Goal: Task Accomplishment & Management: Complete application form

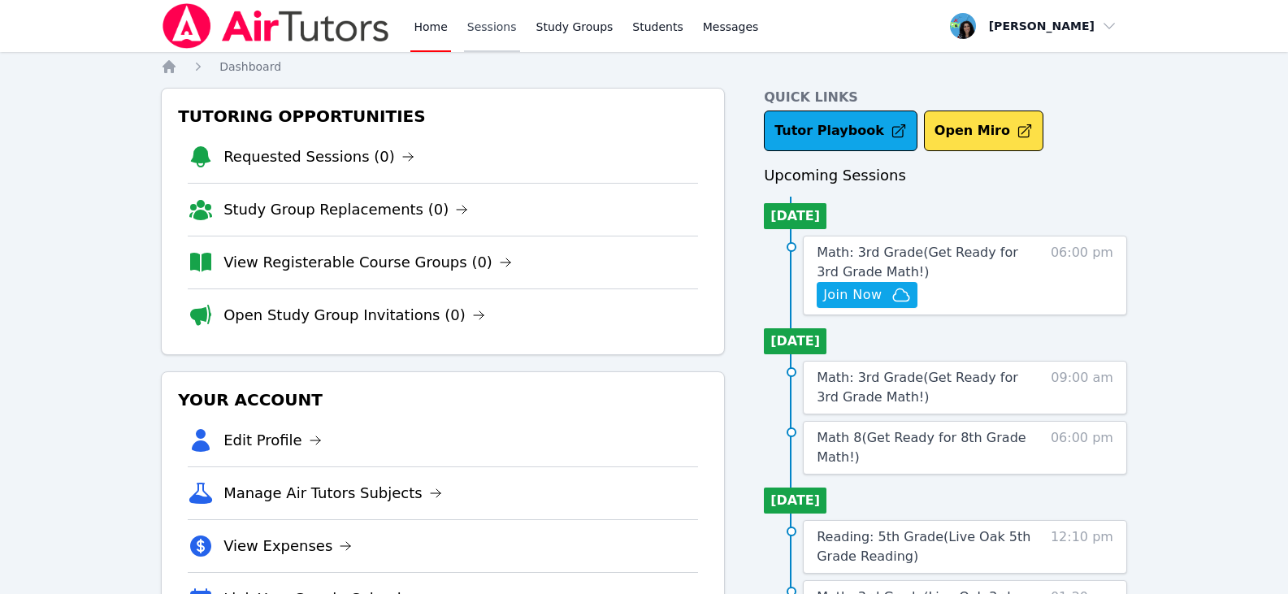
click at [473, 24] on link "Sessions" at bounding box center [492, 26] width 56 height 52
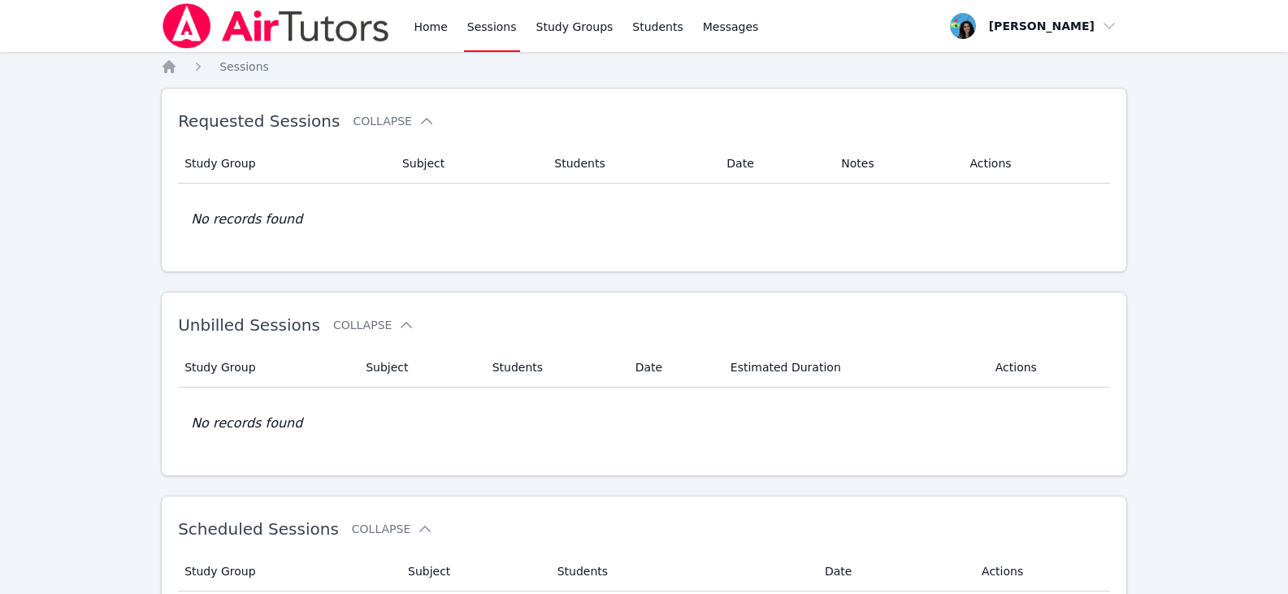
scroll to position [163, 0]
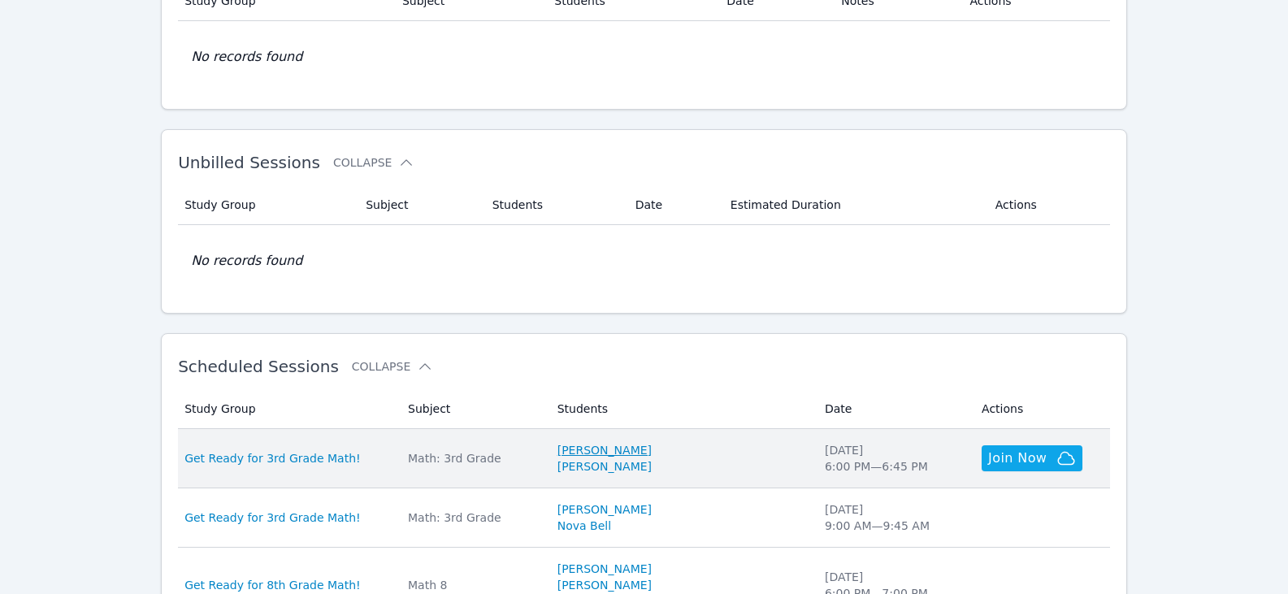
click at [637, 451] on link "[PERSON_NAME]" at bounding box center [605, 450] width 94 height 16
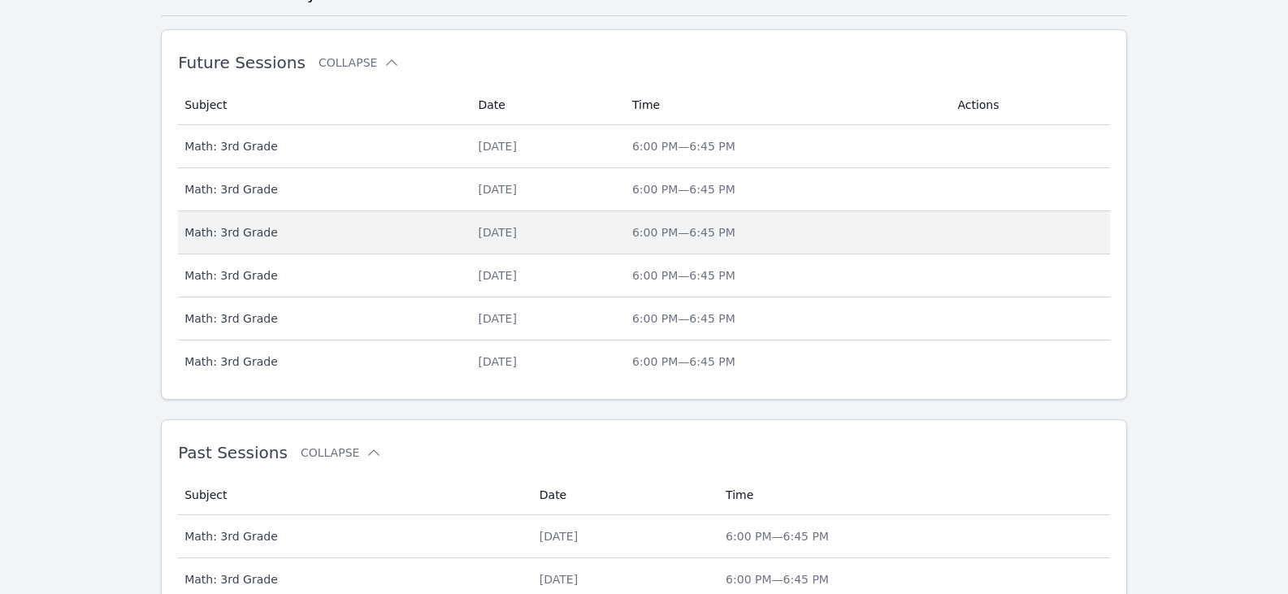
scroll to position [549, 0]
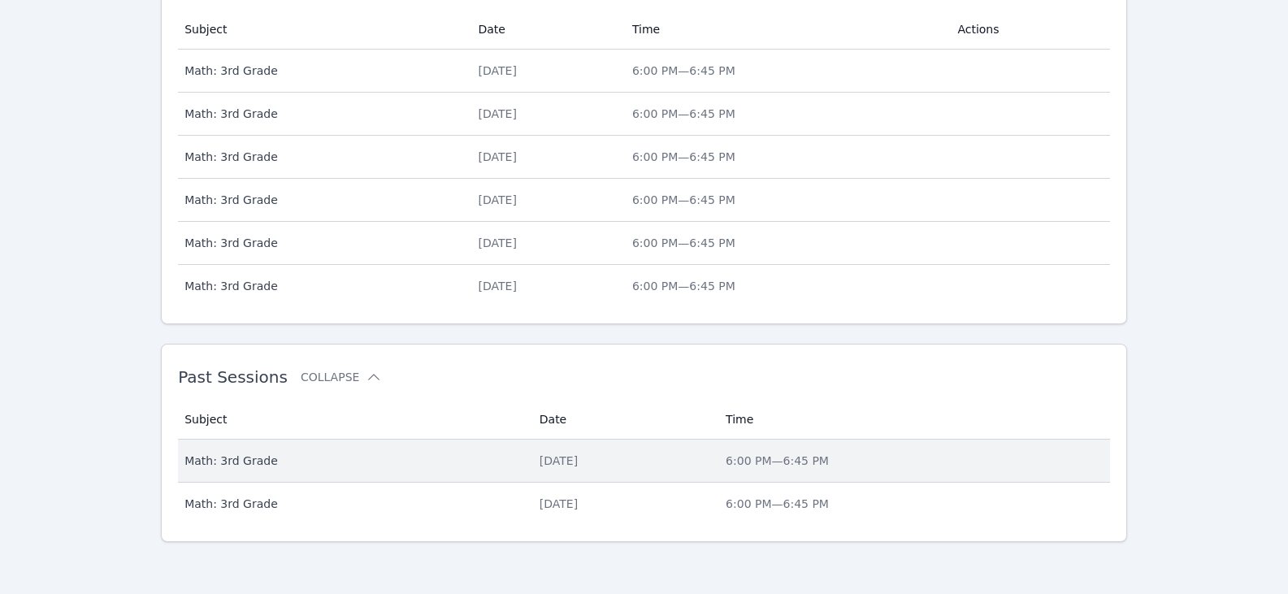
click at [540, 461] on div "[DATE]" at bounding box center [623, 461] width 167 height 16
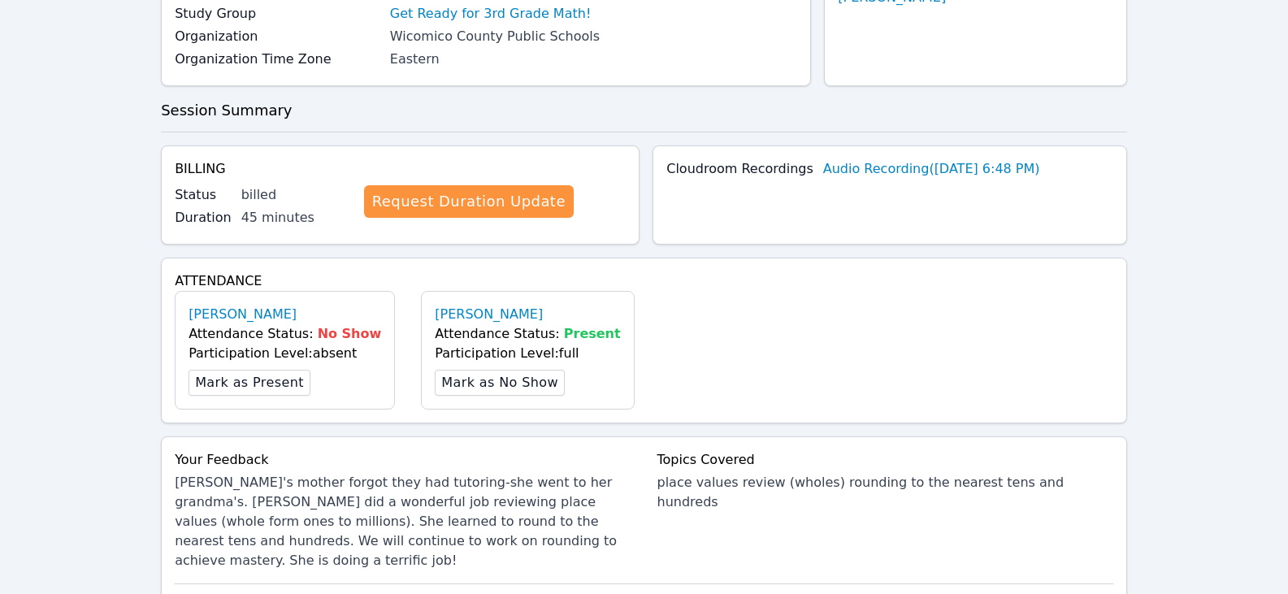
scroll to position [406, 0]
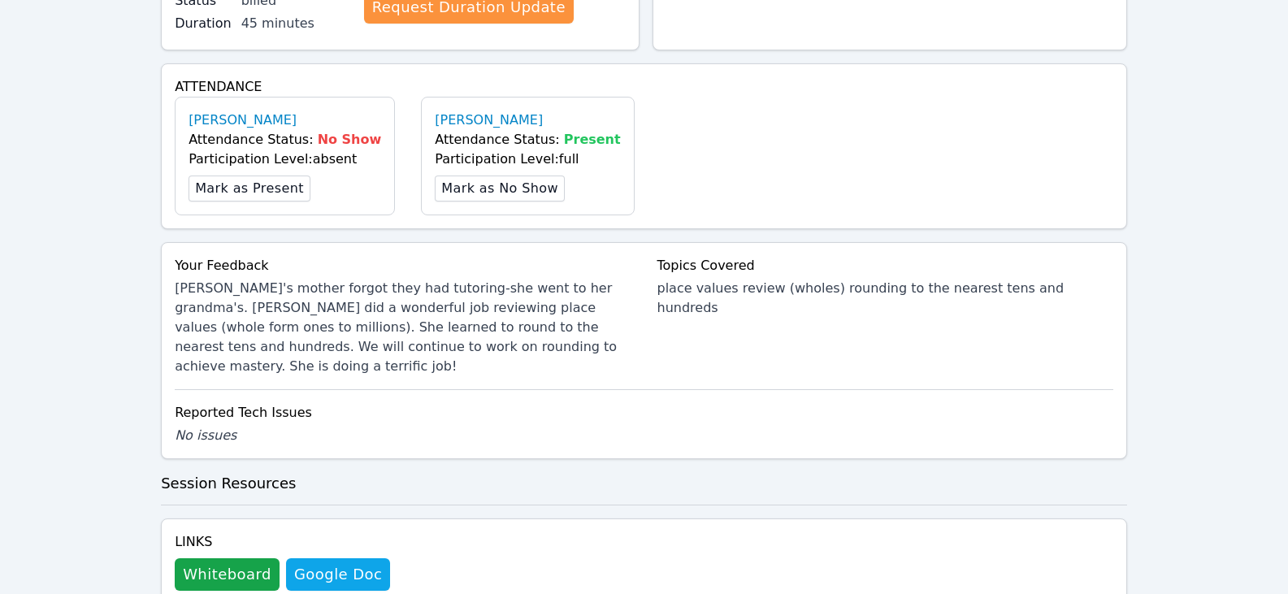
click at [249, 536] on div "Links Whiteboard Hidden Google Doc" at bounding box center [282, 561] width 215 height 59
click at [236, 558] on button "Whiteboard" at bounding box center [227, 574] width 105 height 33
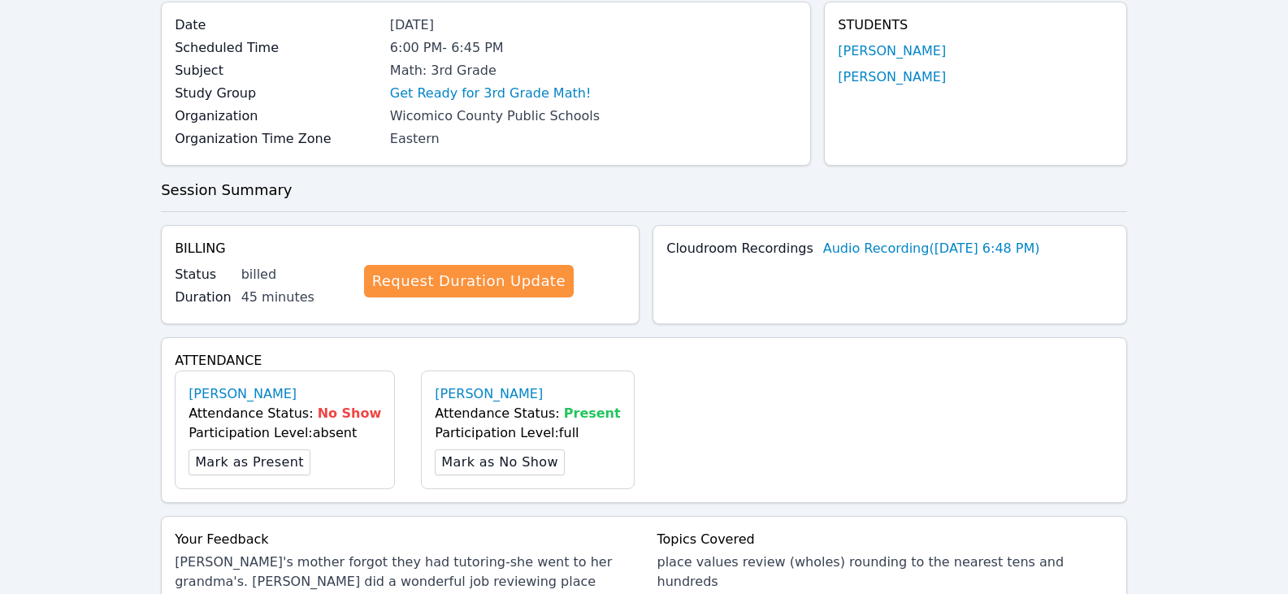
scroll to position [0, 0]
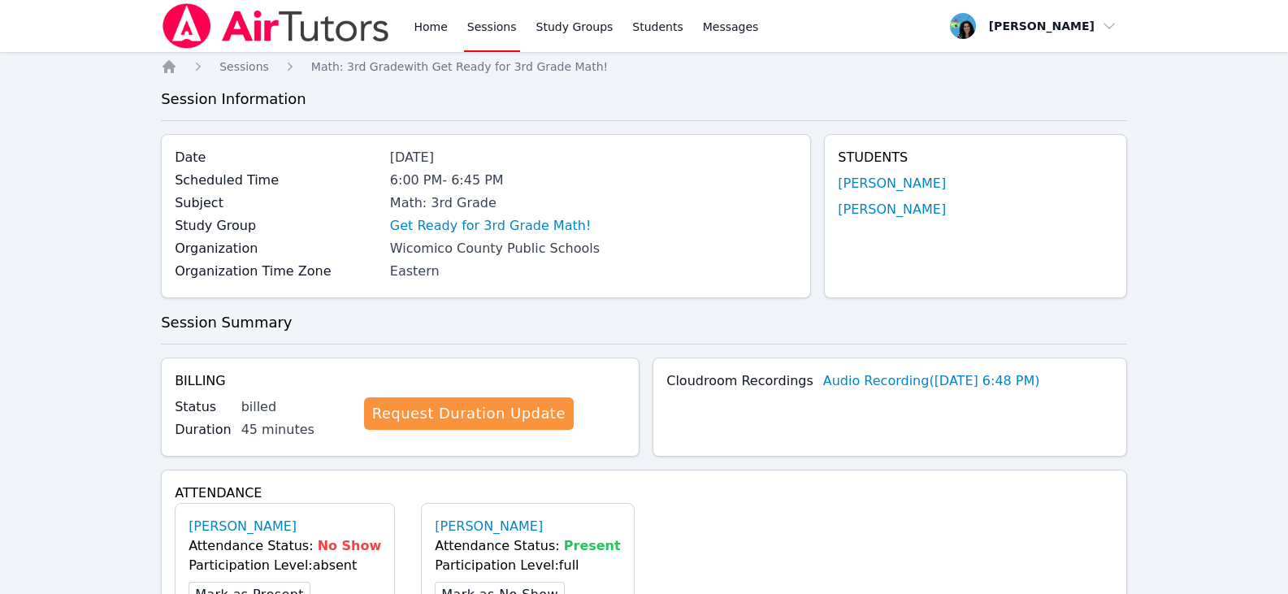
click at [475, 30] on link "Sessions" at bounding box center [492, 26] width 56 height 52
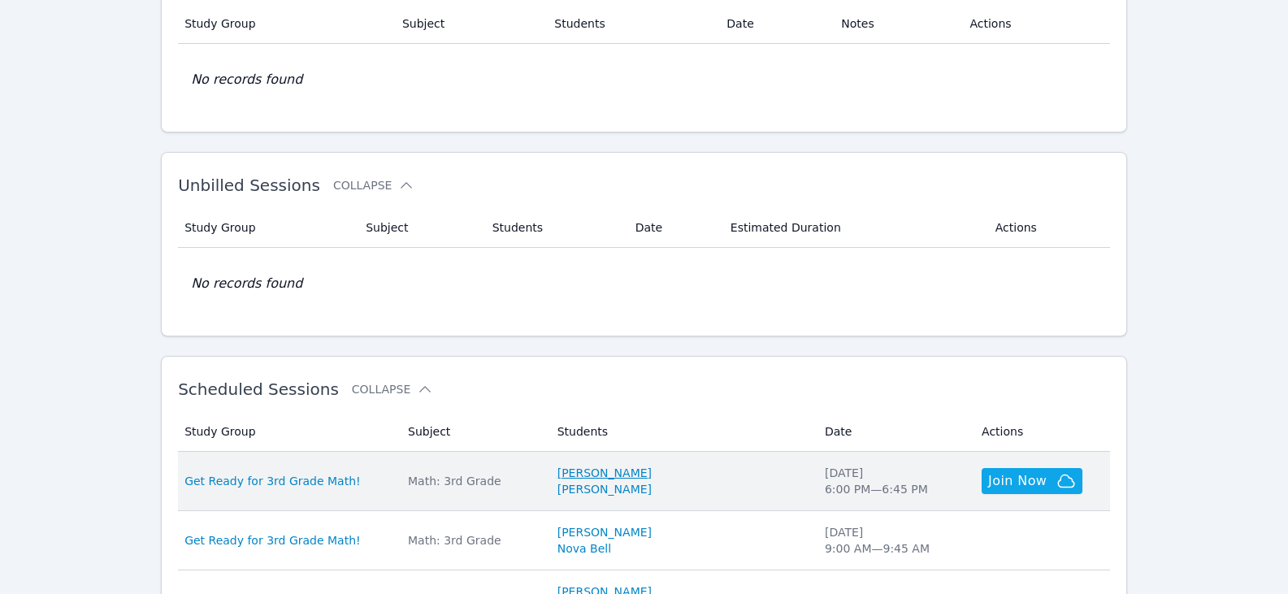
scroll to position [325, 0]
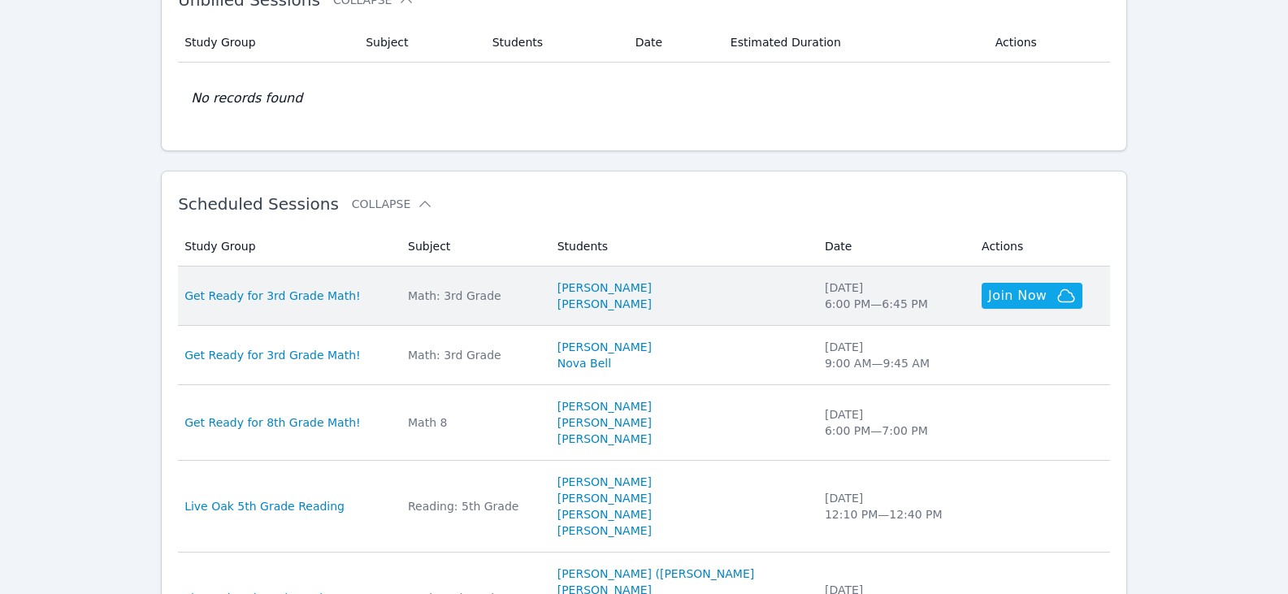
click at [493, 299] on div "Math: 3rd Grade" at bounding box center [473, 296] width 130 height 16
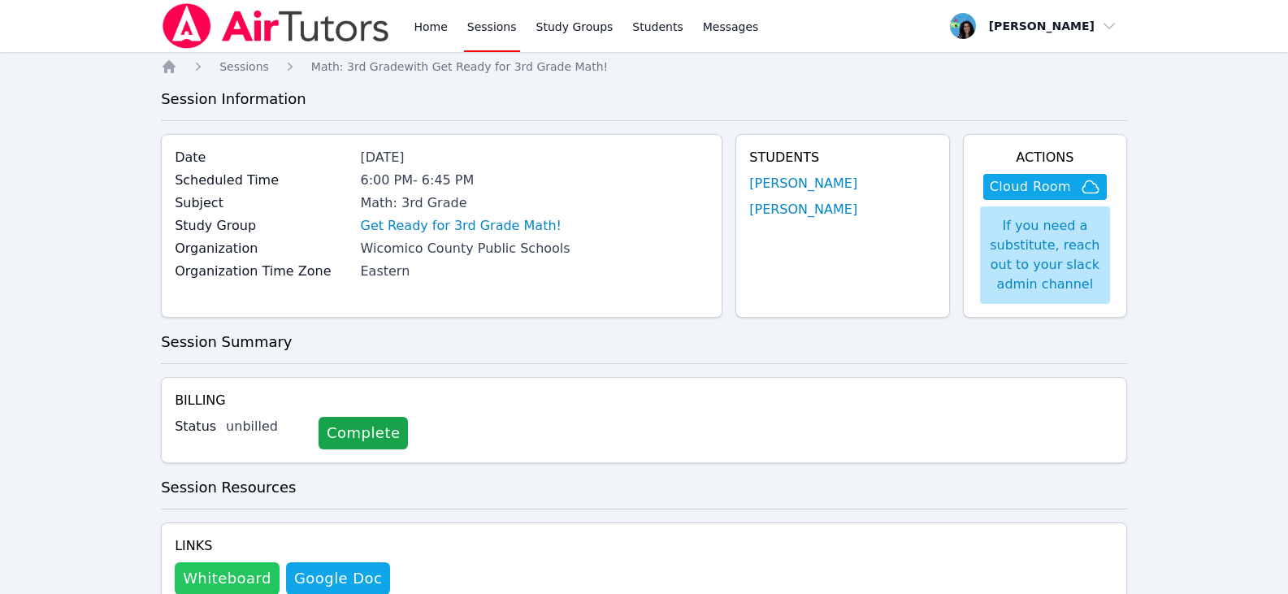
click at [198, 583] on button "Whiteboard" at bounding box center [227, 578] width 105 height 33
click at [1073, 185] on span "Cloud Room" at bounding box center [1045, 187] width 111 height 20
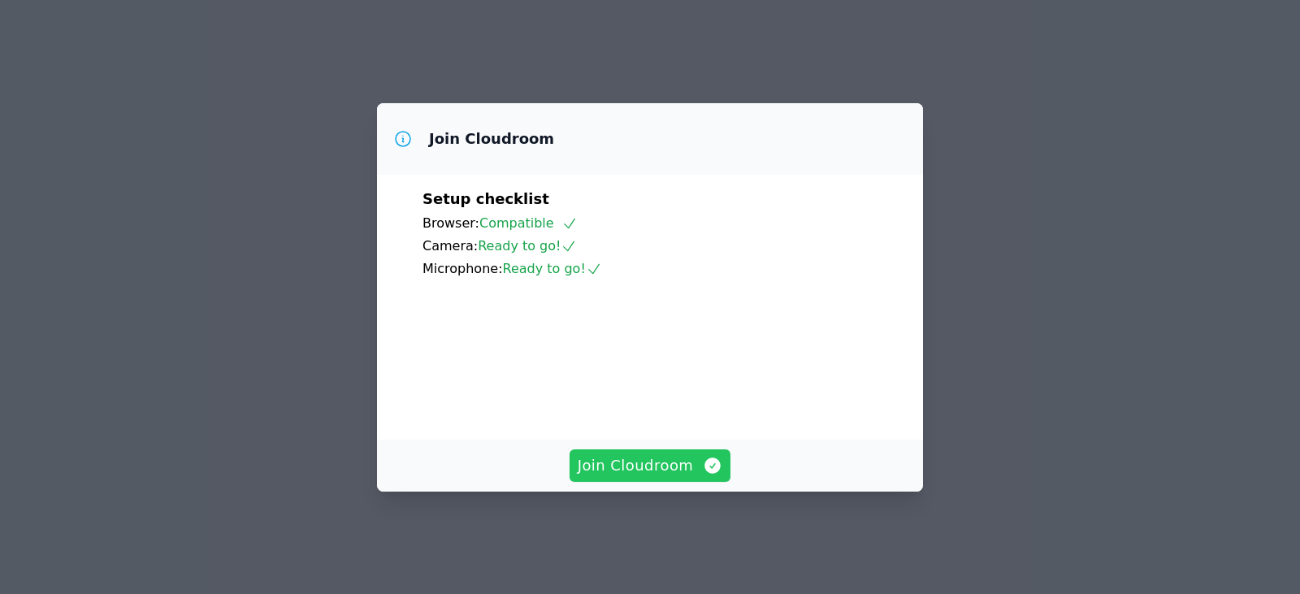
click at [698, 477] on span "Join Cloudroom" at bounding box center [650, 465] width 145 height 23
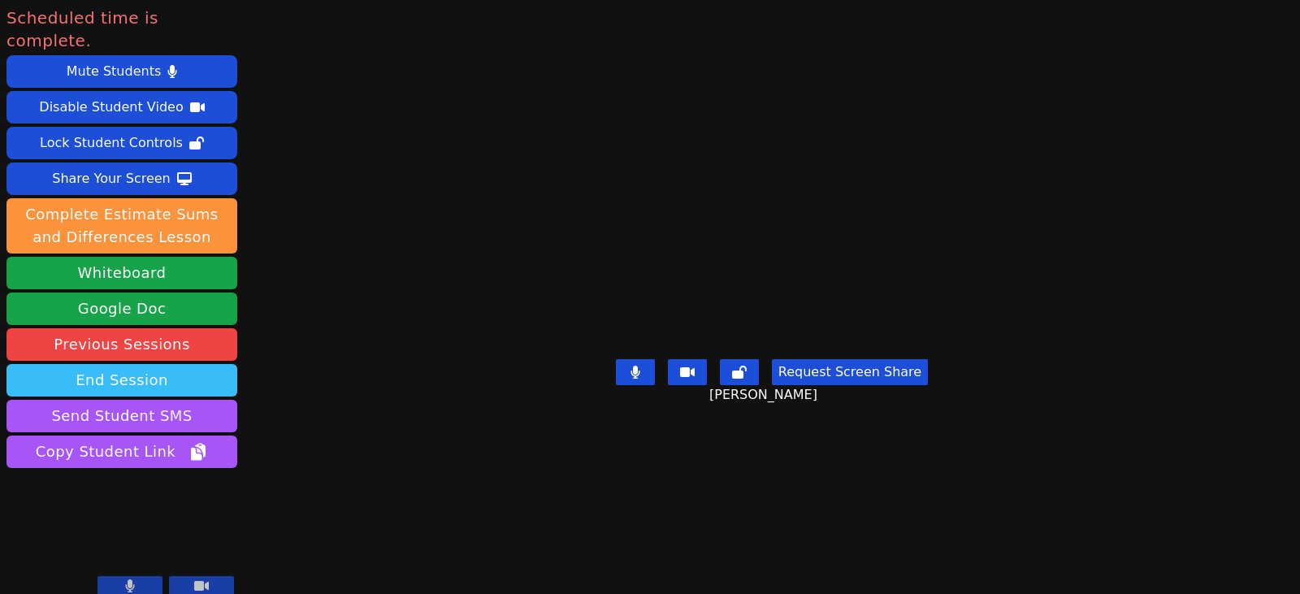
click at [178, 364] on button "End Session" at bounding box center [122, 380] width 231 height 33
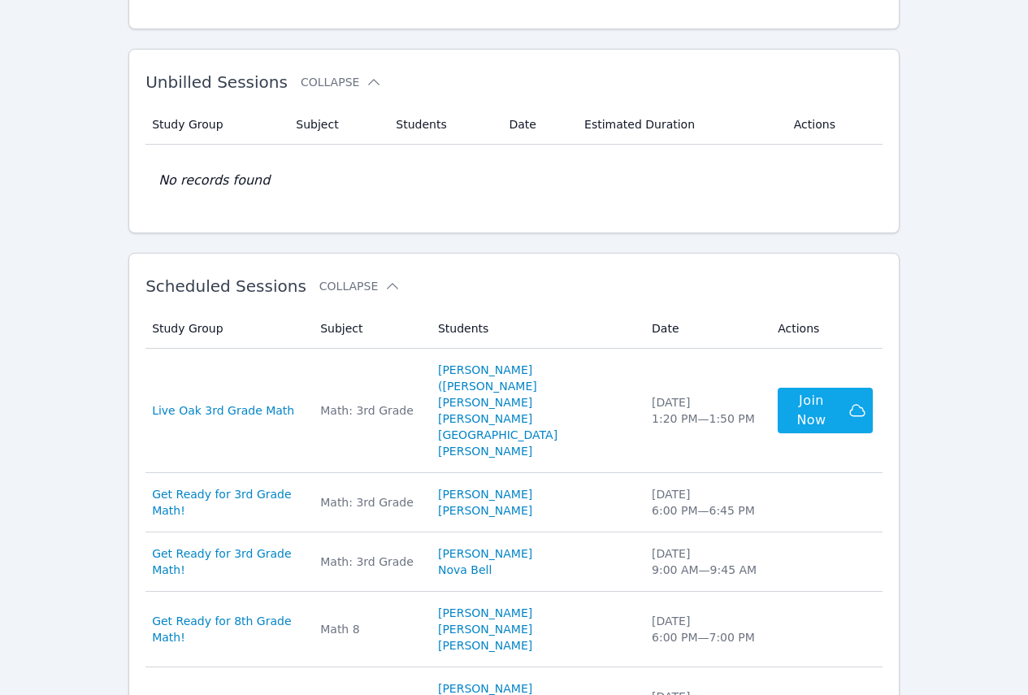
scroll to position [244, 0]
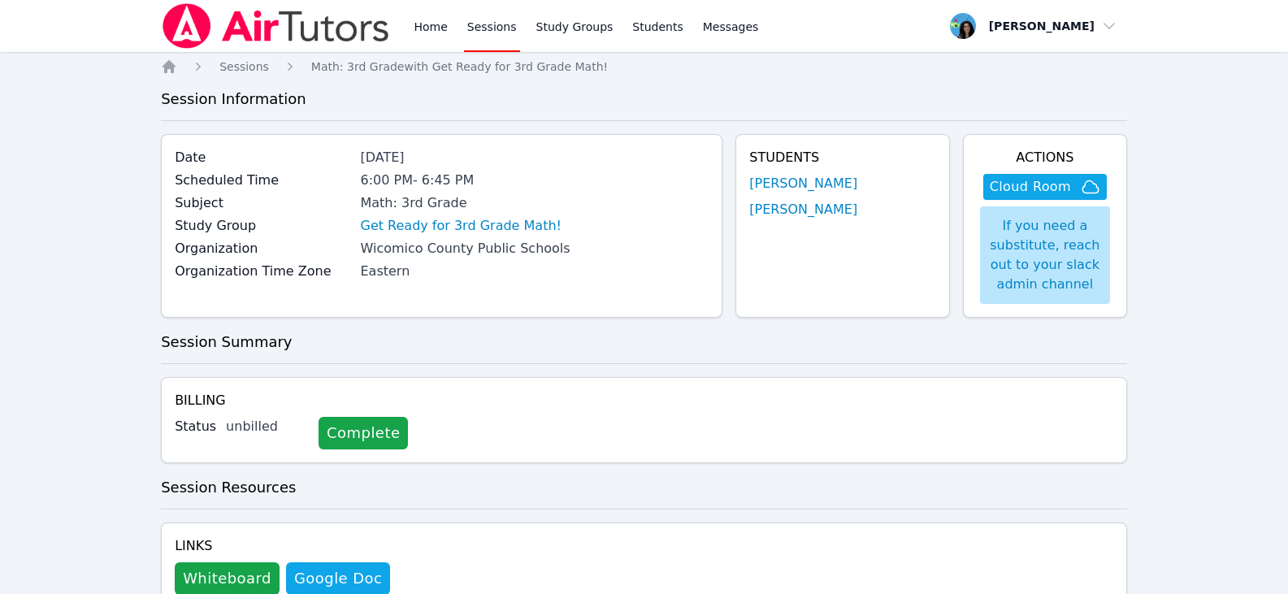
click at [479, 31] on link "Sessions" at bounding box center [492, 26] width 56 height 52
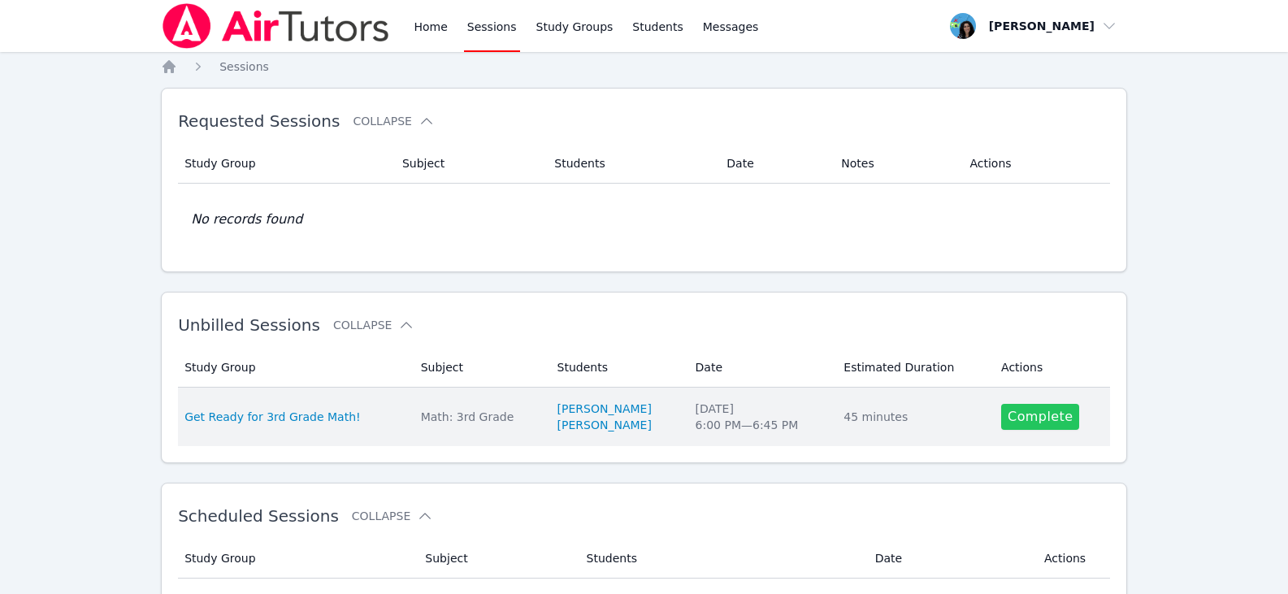
click at [1053, 419] on link "Complete" at bounding box center [1040, 417] width 78 height 26
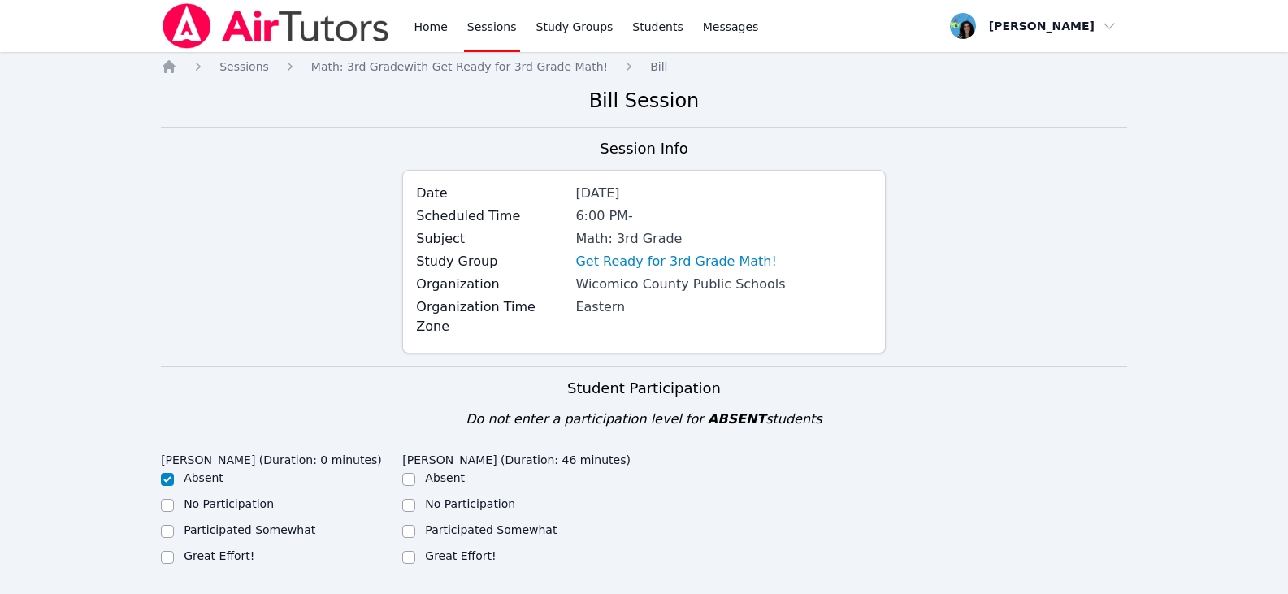
scroll to position [244, 0]
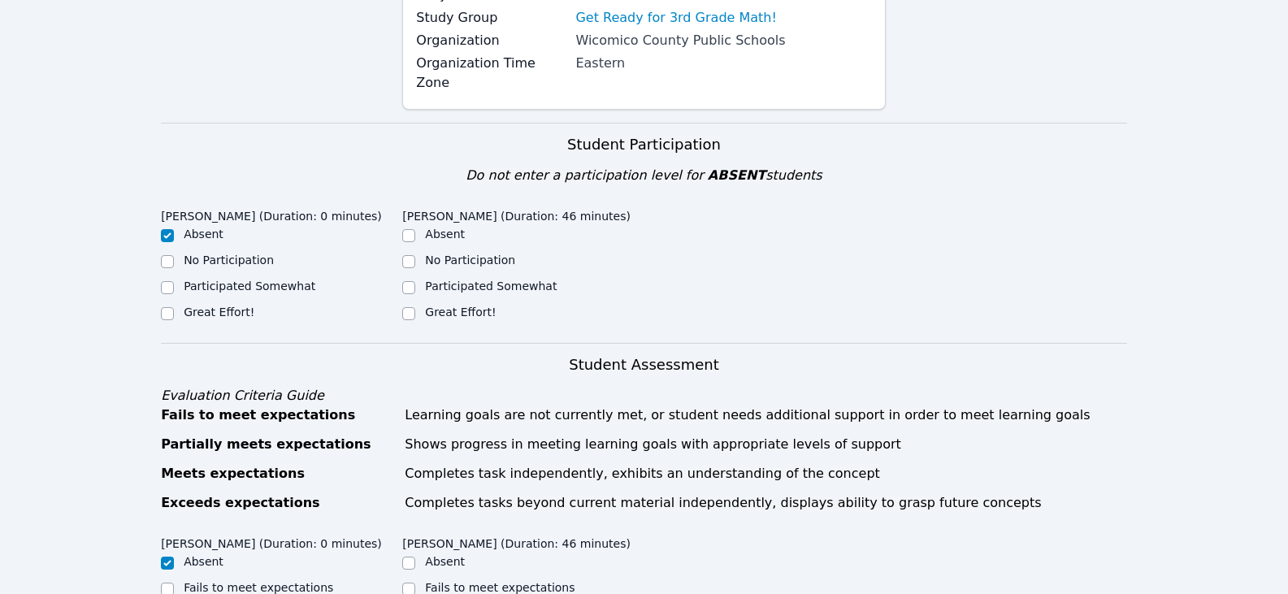
click at [419, 304] on div "Great Effort!" at bounding box center [522, 314] width 241 height 20
click at [410, 307] on input "Great Effort!" at bounding box center [408, 313] width 13 height 13
checkbox input "true"
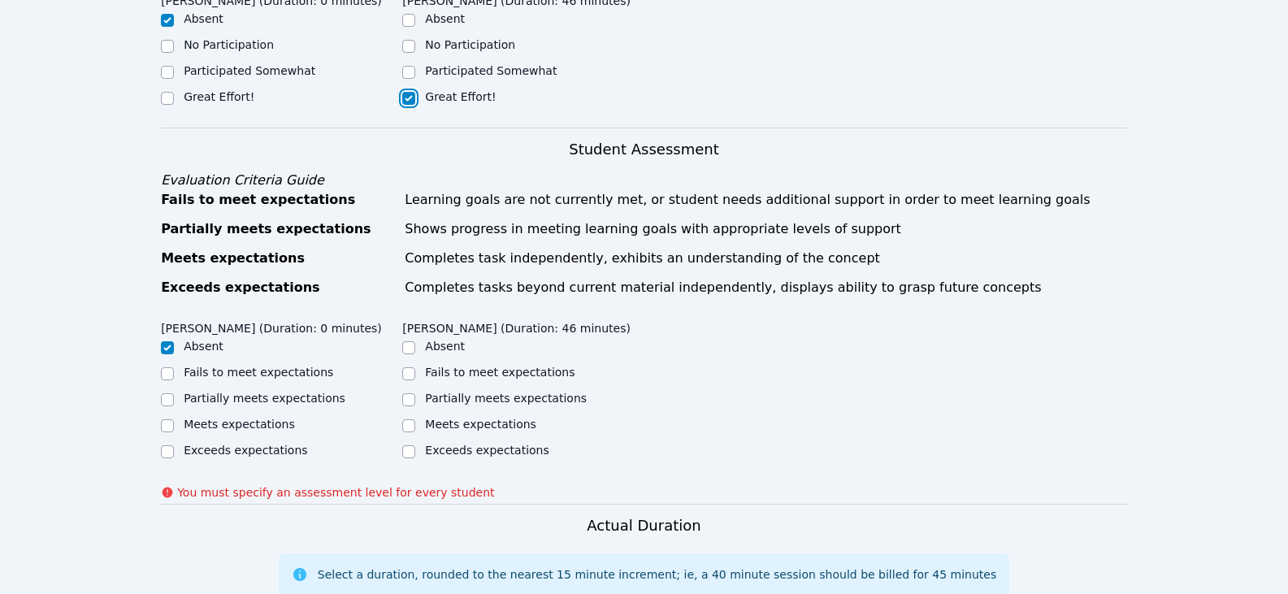
scroll to position [488, 0]
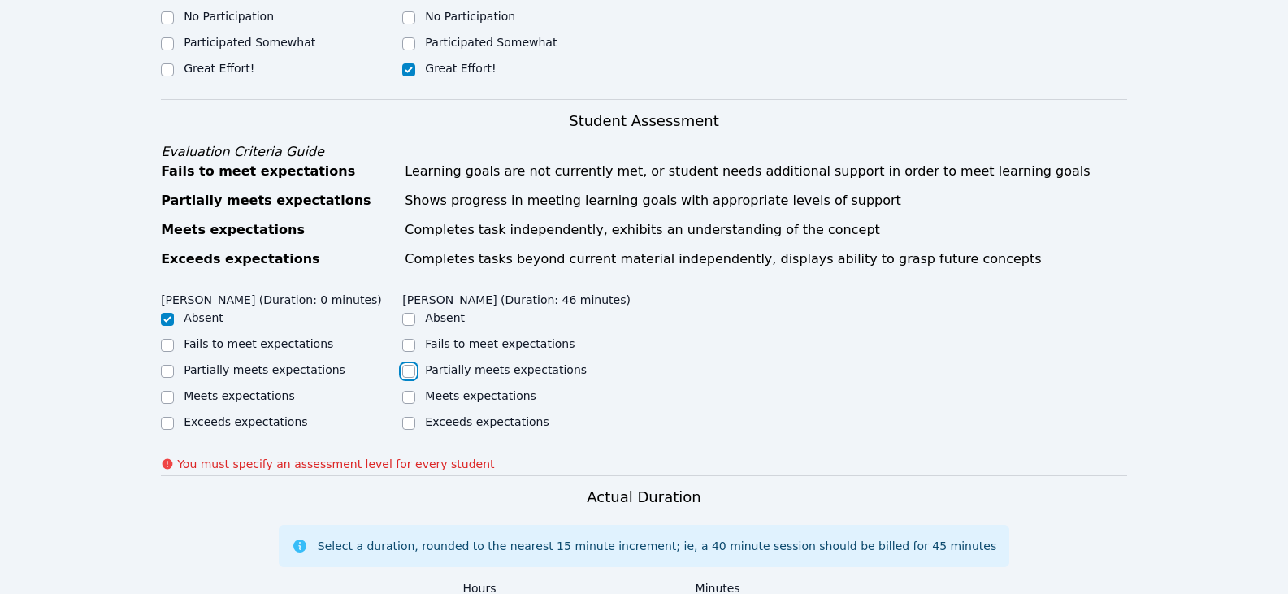
click at [405, 365] on input "Partially meets expectations" at bounding box center [408, 371] width 13 height 13
checkbox input "true"
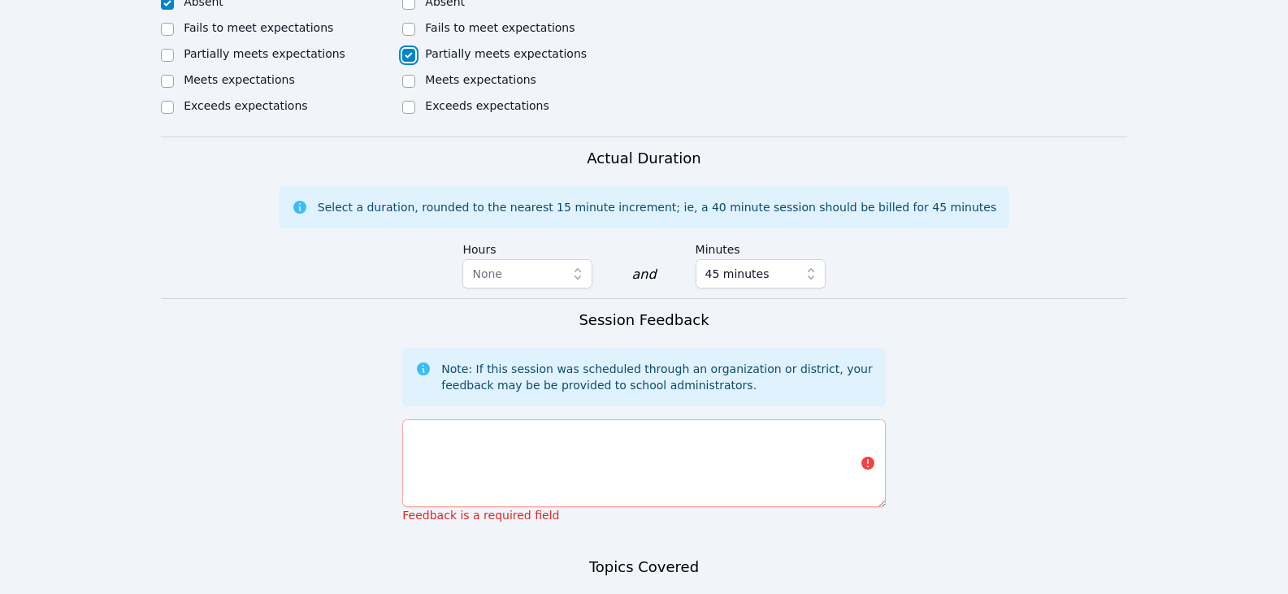
scroll to position [894, 0]
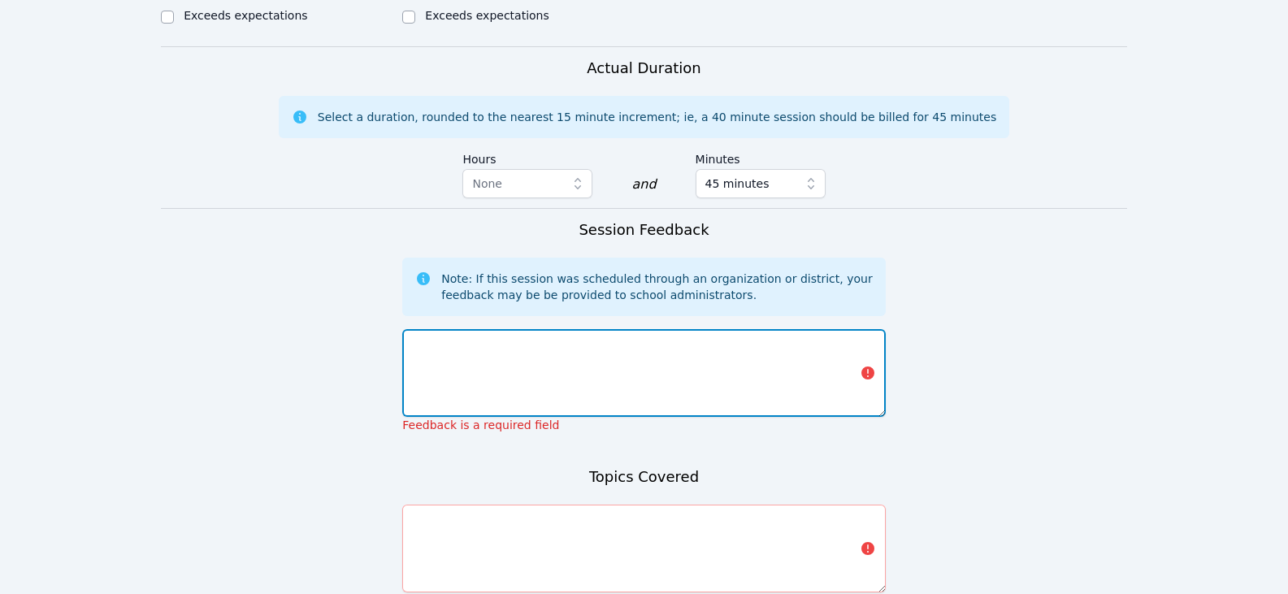
click at [567, 358] on textarea at bounding box center [643, 373] width 483 height 88
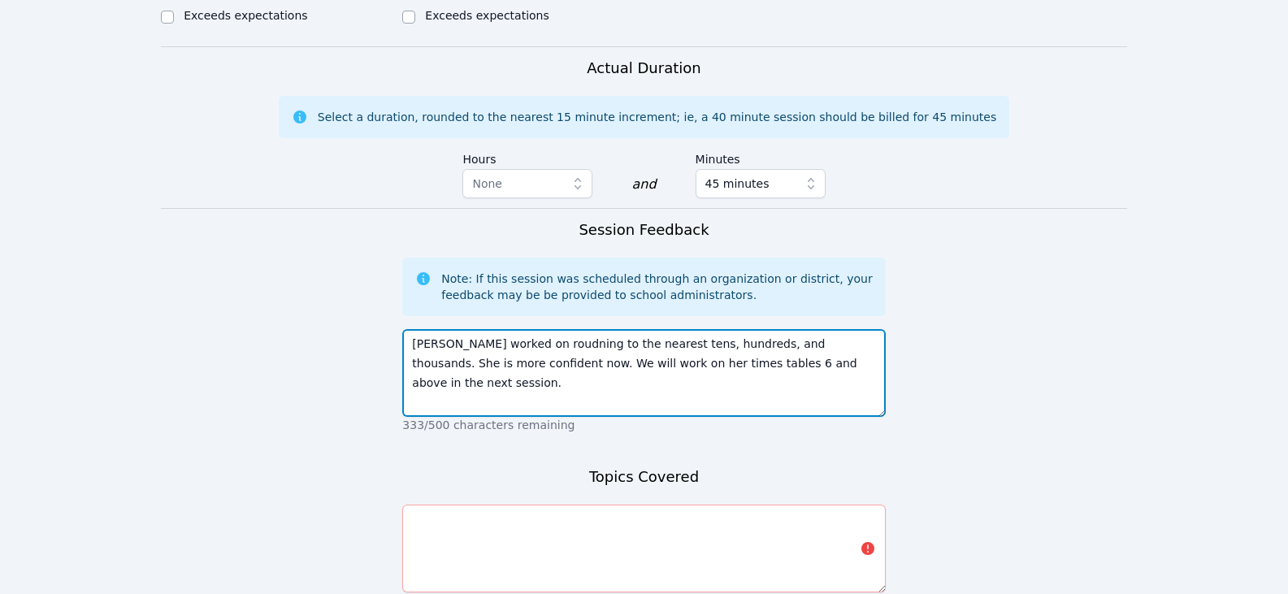
click at [726, 375] on textarea "Bayolette worked on roudning to the nearest tens, hundreds, and thousands. She …" at bounding box center [643, 373] width 483 height 88
click at [827, 353] on textarea "Bayolette worked on roudning to the nearest tens, hundreds, and thousands. She …" at bounding box center [643, 373] width 483 height 88
drag, startPoint x: 440, startPoint y: 365, endPoint x: 719, endPoint y: 372, distance: 278.9
click at [718, 371] on textarea "Bayolette worked on roudning to the nearest tens, hundreds, and thousands. She …" at bounding box center [643, 373] width 483 height 88
type textarea "Bayolette worked on rounding to the nearest tens, hundreds, and thousands. She …"
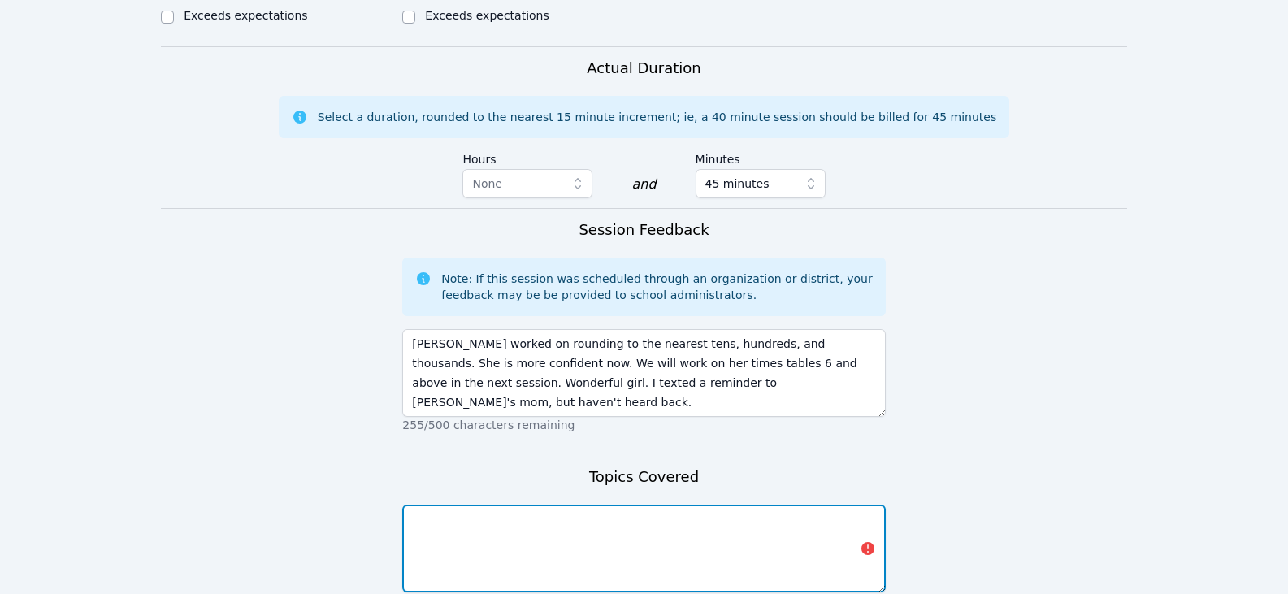
click at [717, 506] on textarea at bounding box center [643, 549] width 483 height 88
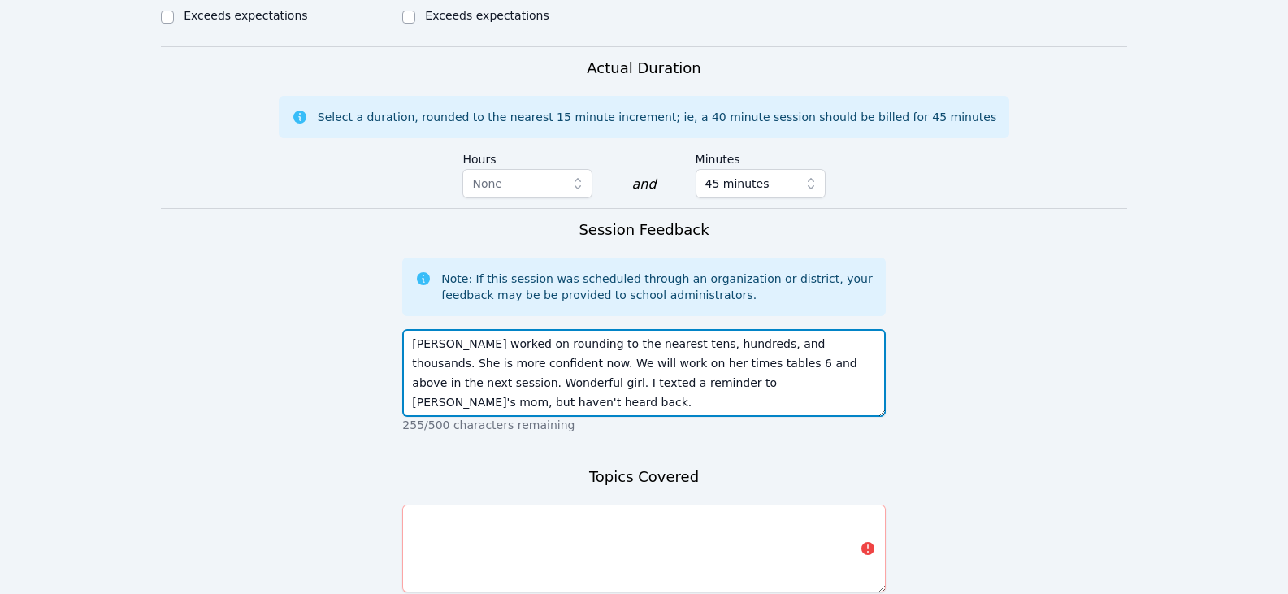
click at [748, 384] on textarea "Bayolette worked on rounding to the nearest tens, hundreds, and thousands. She …" at bounding box center [643, 373] width 483 height 88
drag, startPoint x: 516, startPoint y: 325, endPoint x: 794, endPoint y: 326, distance: 277.9
click at [794, 329] on textarea "Bayolette worked on rounding to the nearest tens, hundreds, and thousands. She …" at bounding box center [643, 373] width 483 height 88
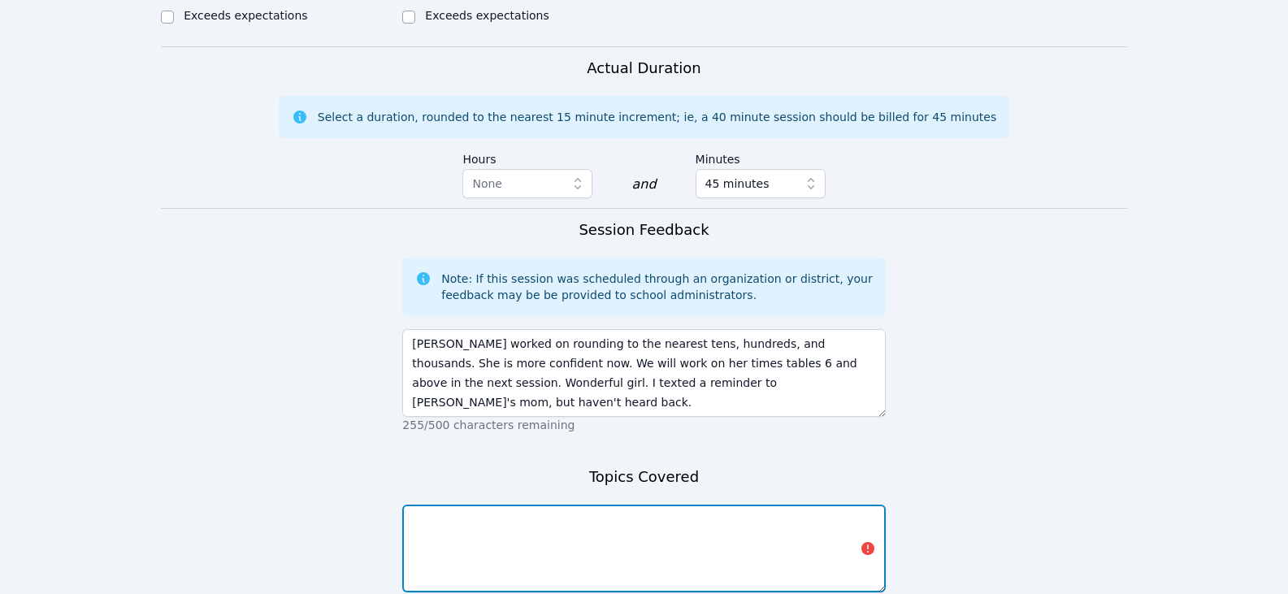
click at [762, 505] on textarea at bounding box center [643, 549] width 483 height 88
paste textarea "rounding to the nearest tens, hundreds, and thousands"
click at [748, 532] on textarea "rounding to the nearest tens, hundreds, and thousands" at bounding box center [643, 549] width 483 height 88
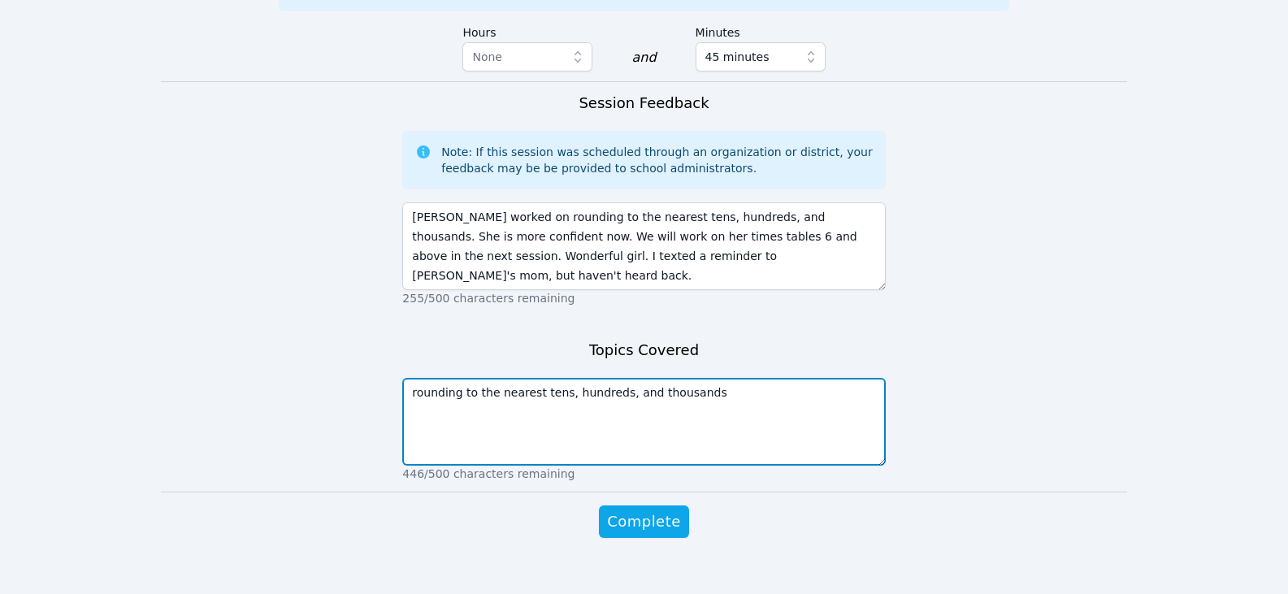
scroll to position [1023, 0]
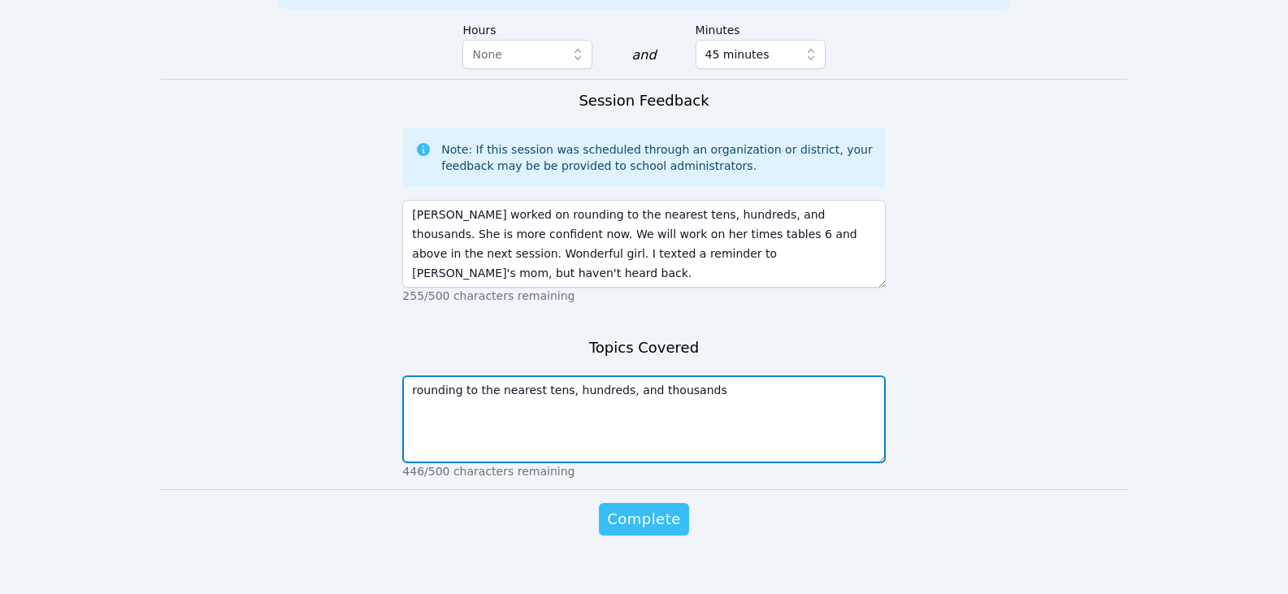
type textarea "rounding to the nearest tens, hundreds, and thousands"
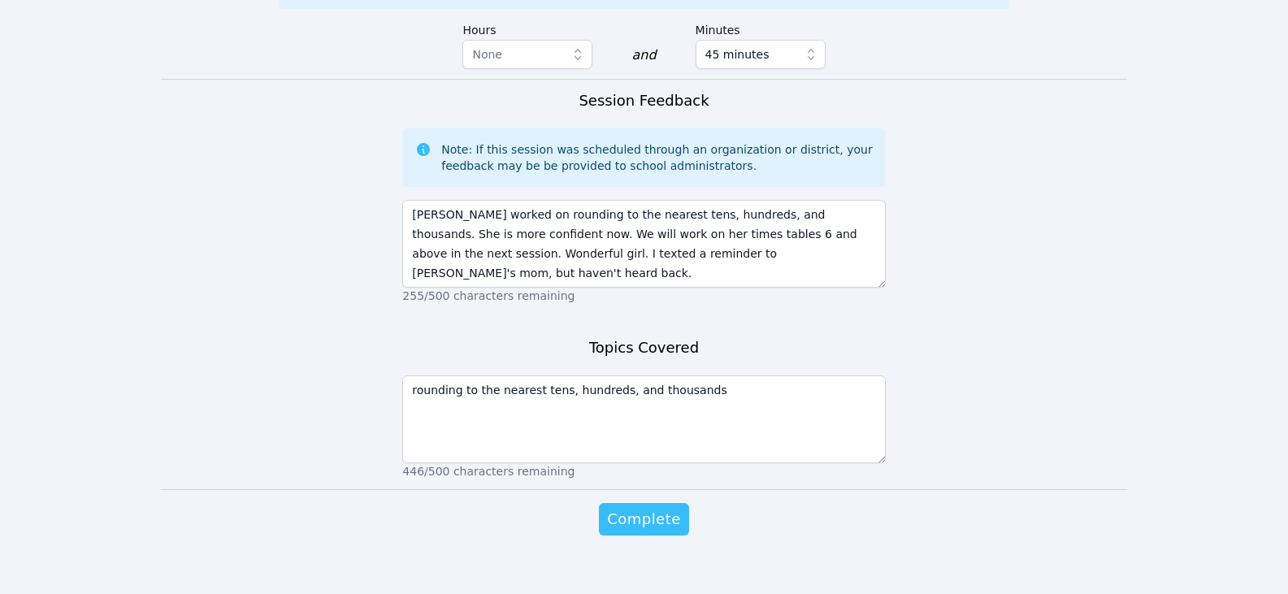
click at [666, 508] on span "Complete" at bounding box center [643, 519] width 73 height 23
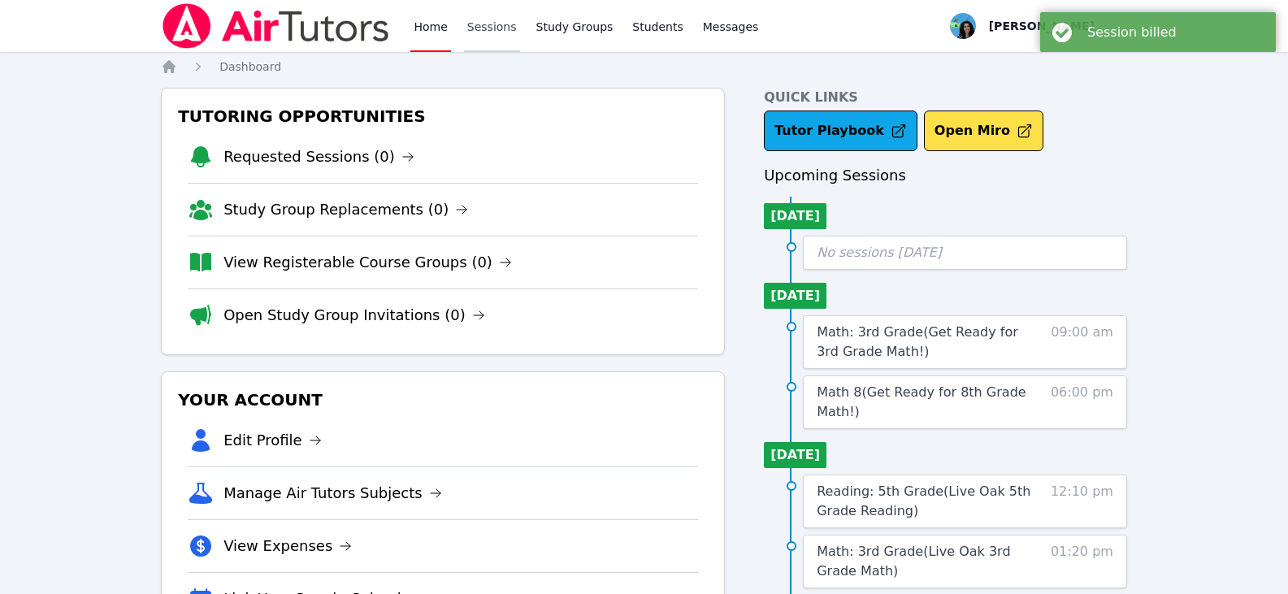
click at [464, 28] on link "Sessions" at bounding box center [492, 26] width 56 height 52
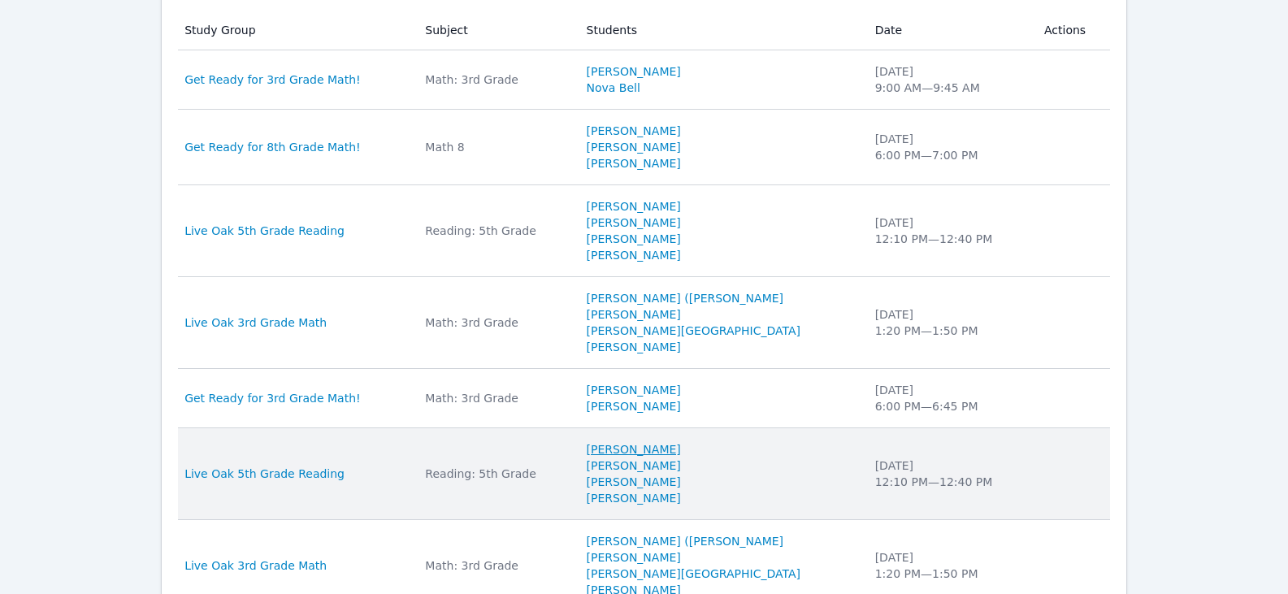
scroll to position [569, 0]
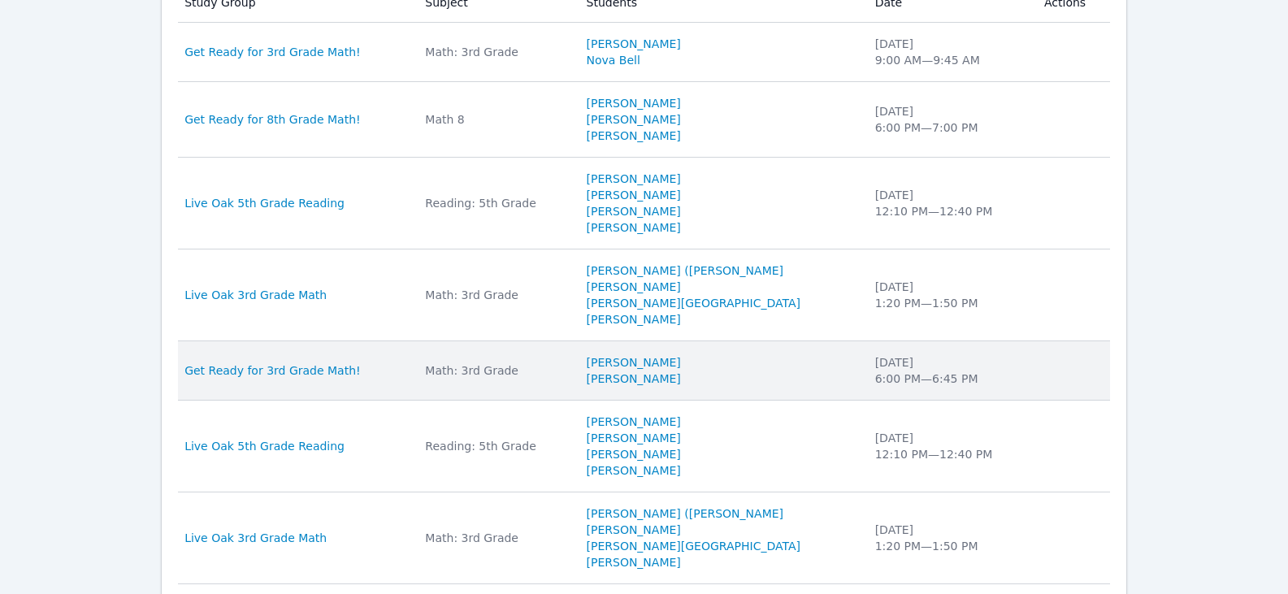
click at [478, 368] on div "Math: 3rd Grade" at bounding box center [495, 370] width 141 height 16
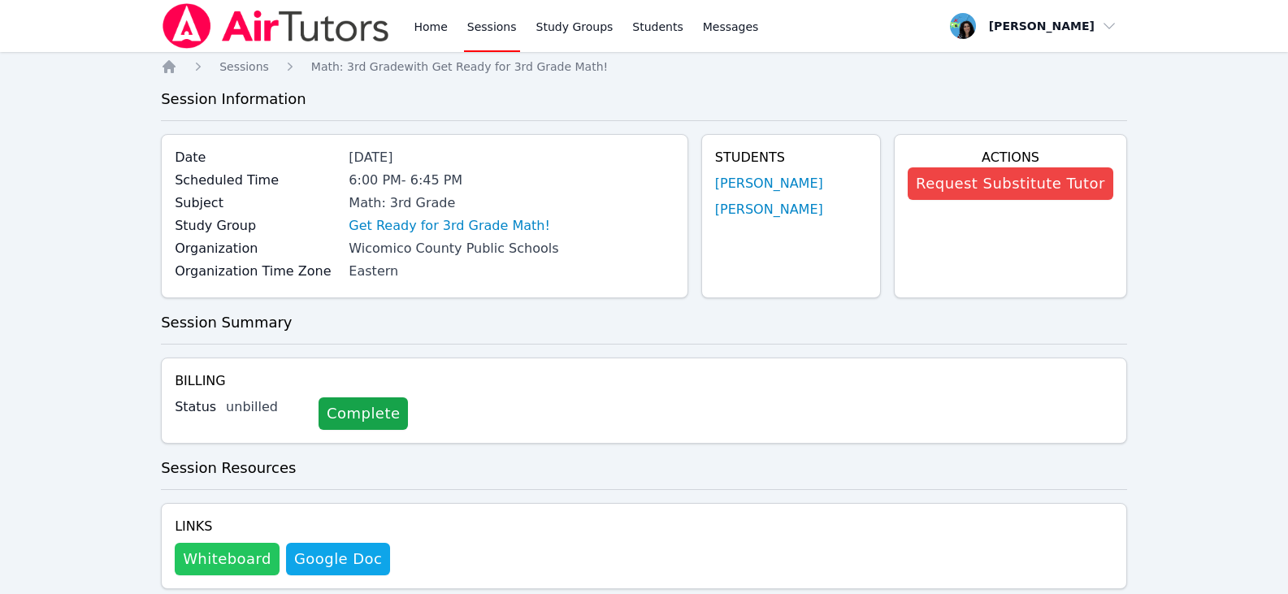
click at [254, 553] on button "Whiteboard" at bounding box center [227, 559] width 105 height 33
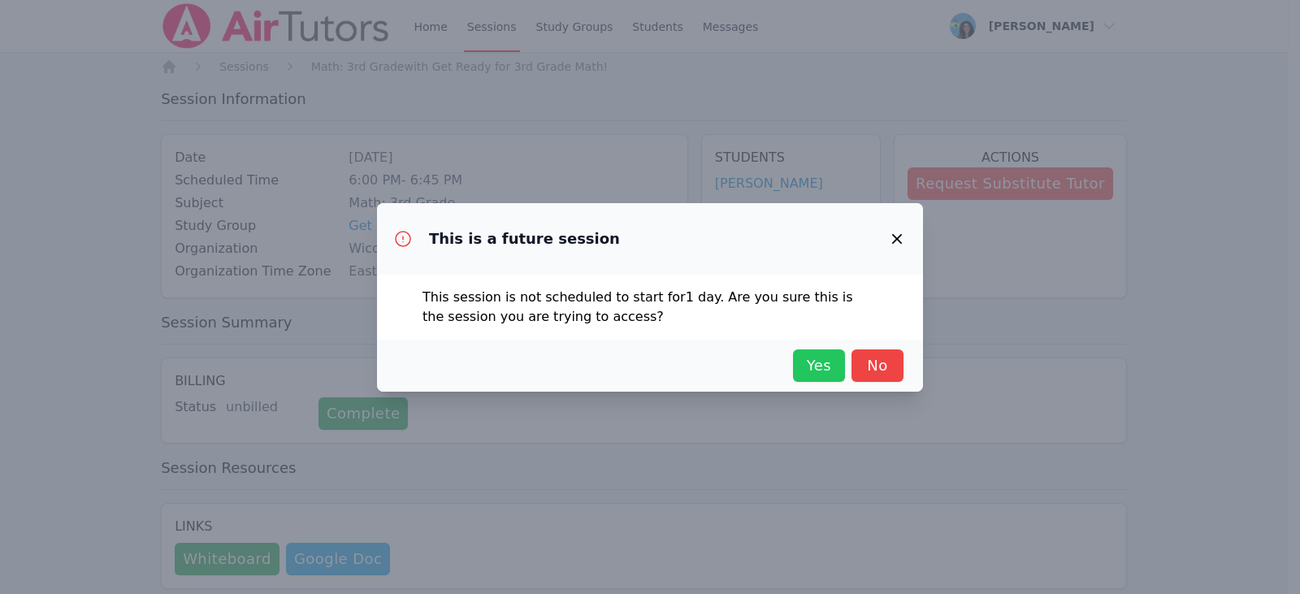
click at [811, 356] on span "Yes" at bounding box center [819, 365] width 36 height 23
